Goal: Task Accomplishment & Management: Use online tool/utility

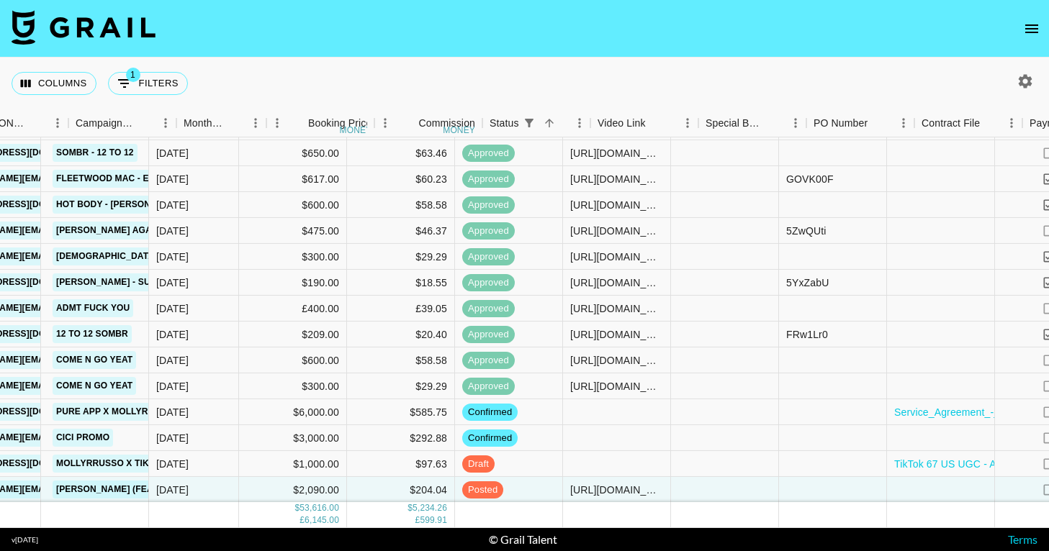
scroll to position [1317, 658]
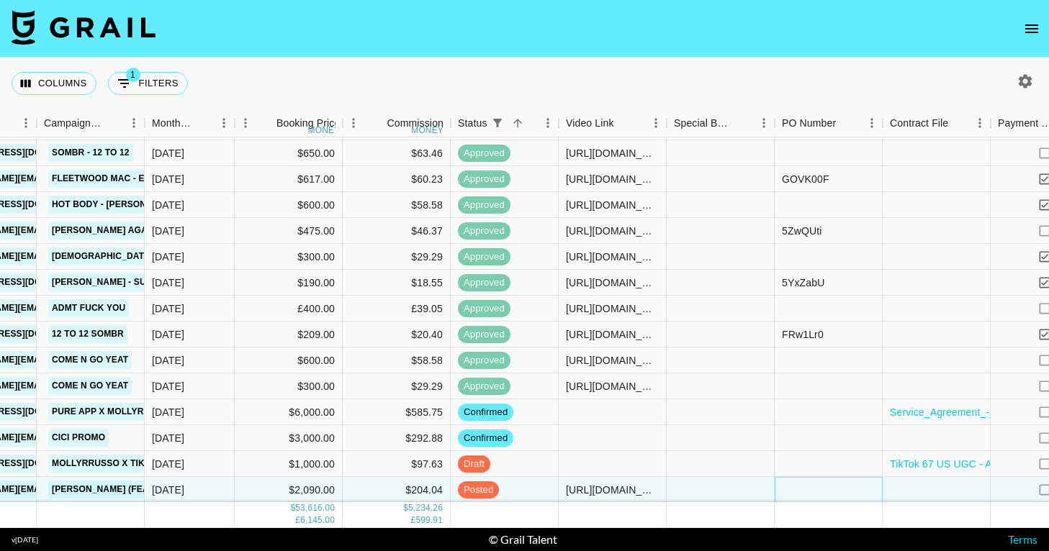
click at [795, 487] on div at bounding box center [829, 490] width 108 height 26
type input "KVGSk9t"
click at [921, 493] on div at bounding box center [937, 490] width 108 height 26
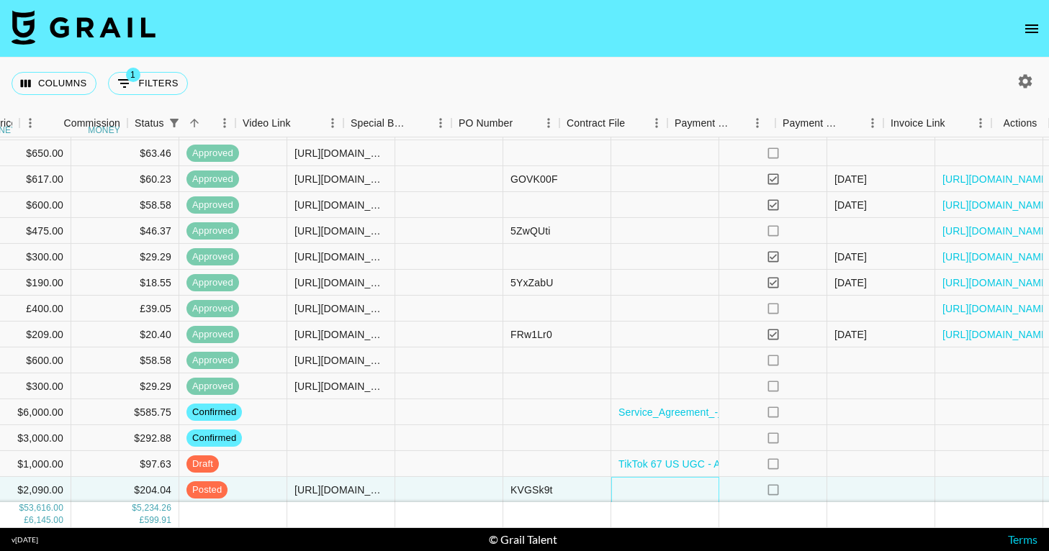
scroll to position [1317, 981]
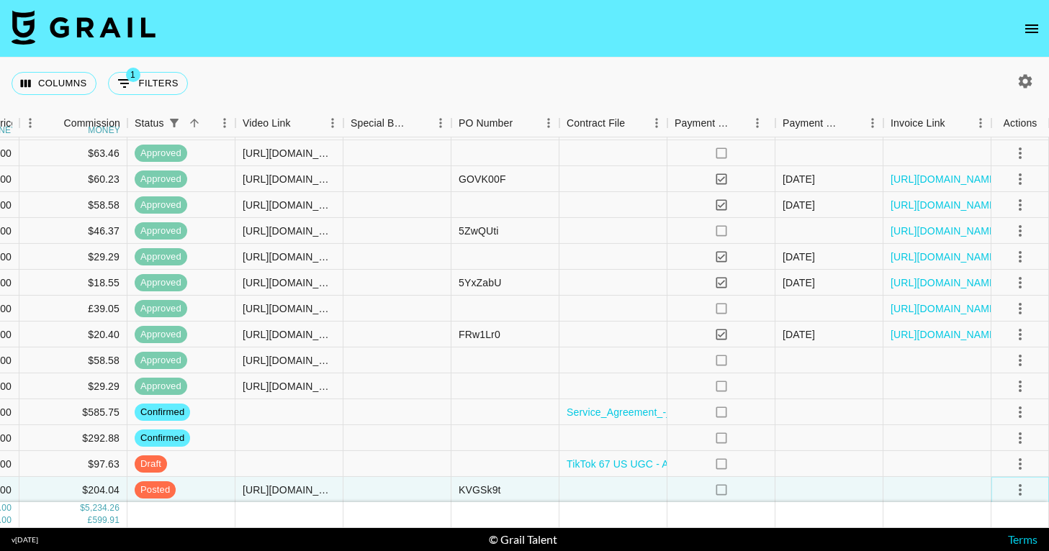
click at [1022, 489] on icon "select merge strategy" at bounding box center [1020, 490] width 17 height 17
click at [990, 464] on div "Approve" at bounding box center [989, 459] width 44 height 17
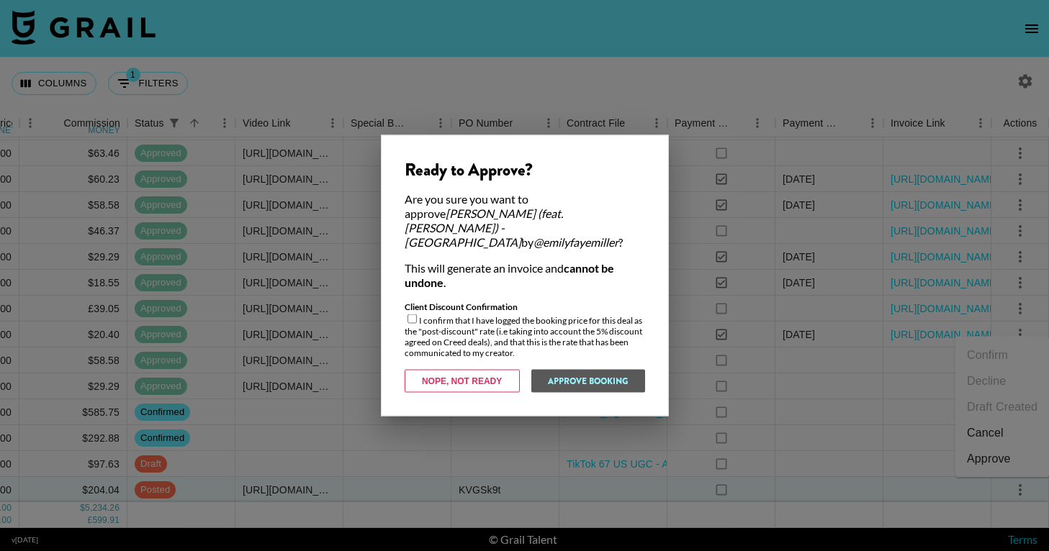
click at [413, 315] on input "checkbox" at bounding box center [411, 319] width 9 height 9
checkbox input "true"
click at [598, 373] on button "Approve Booking" at bounding box center [588, 381] width 114 height 23
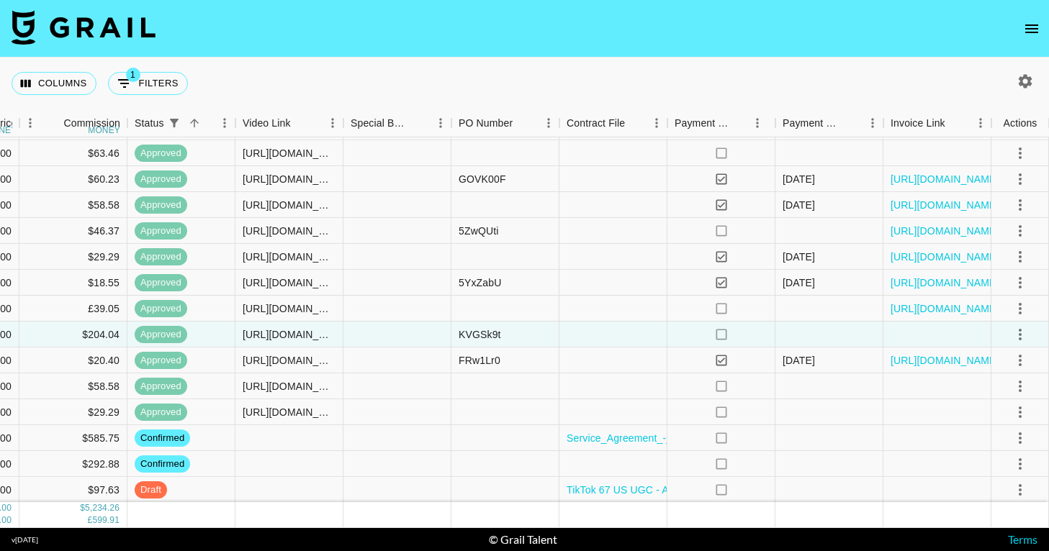
drag, startPoint x: 523, startPoint y: 48, endPoint x: 518, endPoint y: 68, distance: 20.8
click at [523, 48] on nav at bounding box center [524, 29] width 1049 height 58
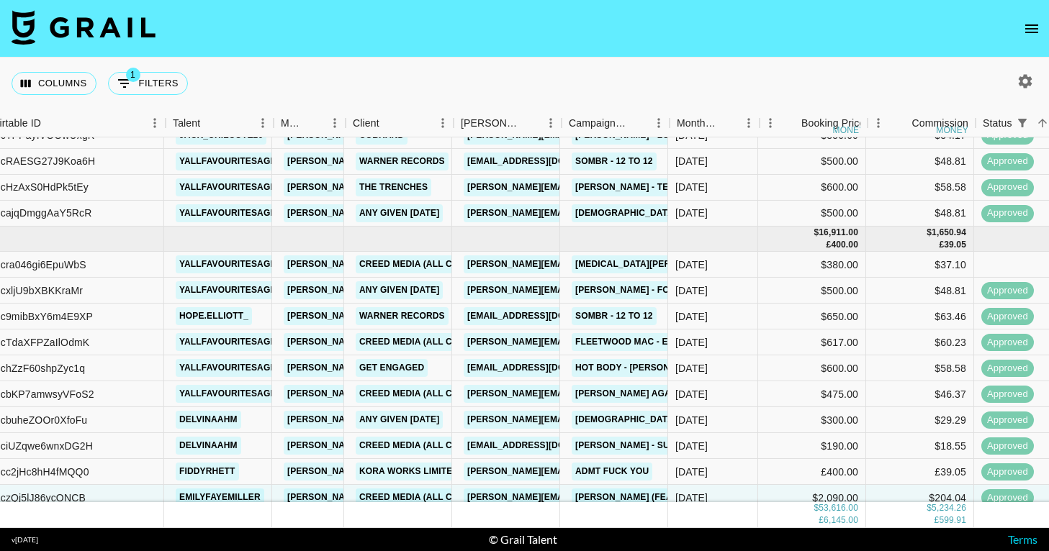
scroll to position [1153, 133]
